Goal: Book appointment/travel/reservation

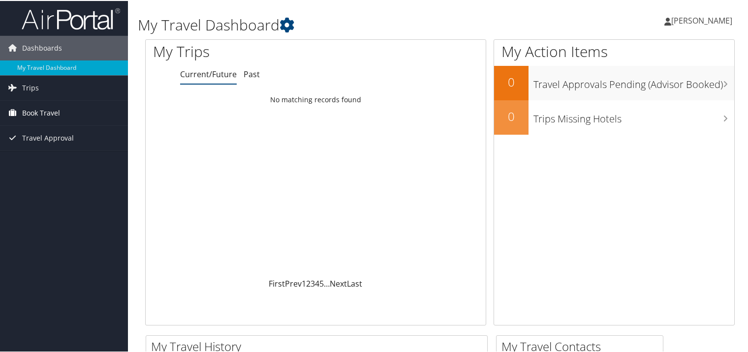
click at [47, 104] on span "Book Travel" at bounding box center [41, 112] width 38 height 25
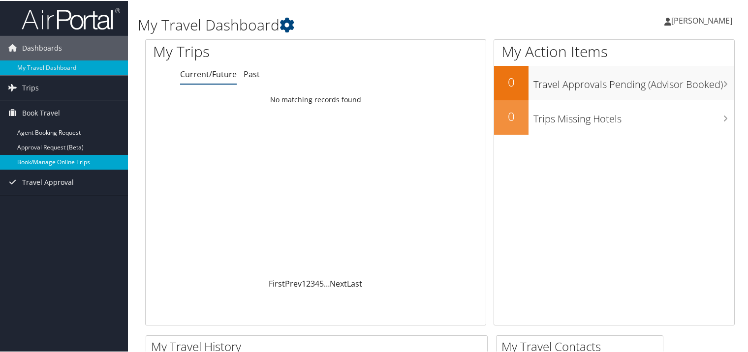
click at [90, 156] on link "Book/Manage Online Trips" at bounding box center [64, 161] width 128 height 15
